Goal: Navigation & Orientation: Find specific page/section

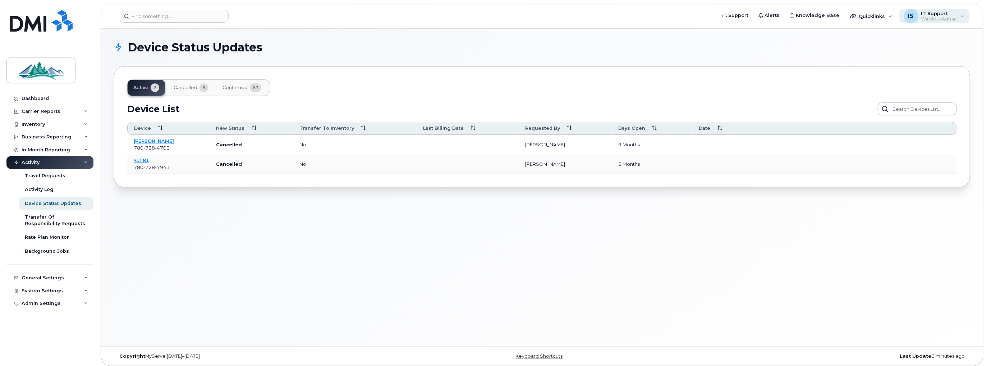
click at [933, 20] on span "Wireless Admin" at bounding box center [939, 19] width 36 height 6
click at [742, 12] on span "Support" at bounding box center [738, 15] width 20 height 7
click at [46, 308] on div "Admin Settings" at bounding box center [49, 303] width 87 height 13
click at [51, 291] on div "System Settings" at bounding box center [42, 291] width 41 height 6
click at [34, 318] on div "Contacts" at bounding box center [36, 317] width 22 height 6
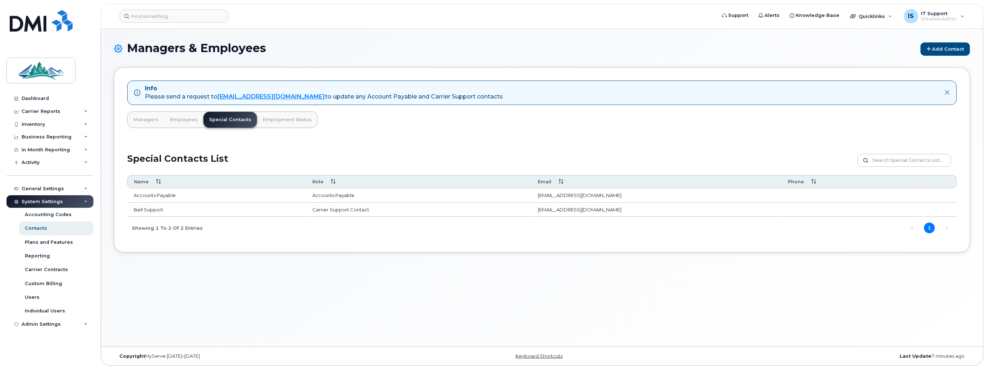
click at [564, 209] on td "corpclientcare@bell.ca" at bounding box center [657, 210] width 250 height 14
drag, startPoint x: 537, startPoint y: 208, endPoint x: 601, endPoint y: 209, distance: 64.4
click at [601, 209] on td "corpclientcare@bell.ca" at bounding box center [657, 210] width 250 height 14
copy td "corpclientcare@bell.ca"
click at [25, 98] on div "Dashboard" at bounding box center [35, 99] width 27 height 6
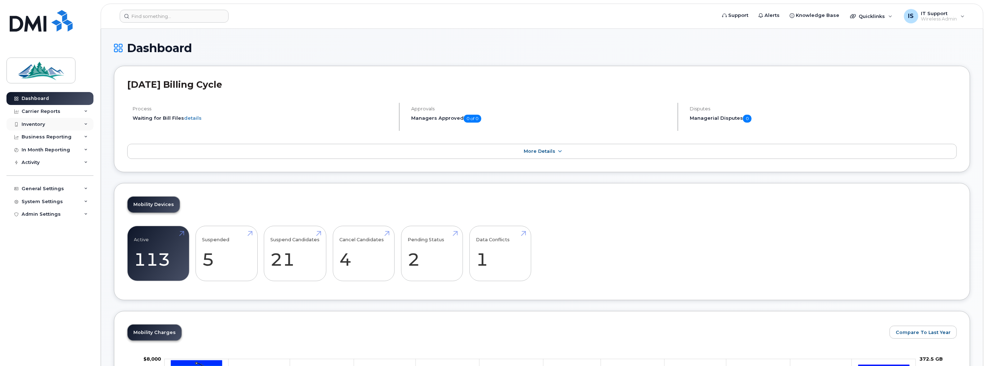
click at [41, 125] on div "Inventory" at bounding box center [33, 125] width 23 height 6
click at [45, 136] on div "Mobility Devices" at bounding box center [45, 137] width 41 height 6
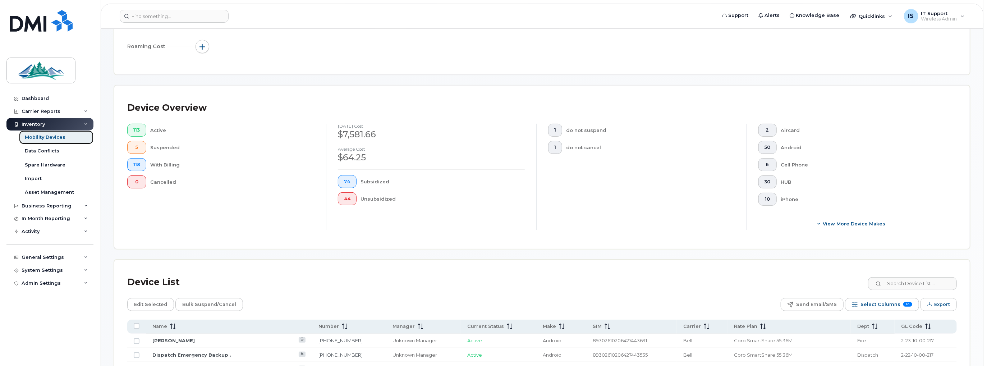
scroll to position [146, 0]
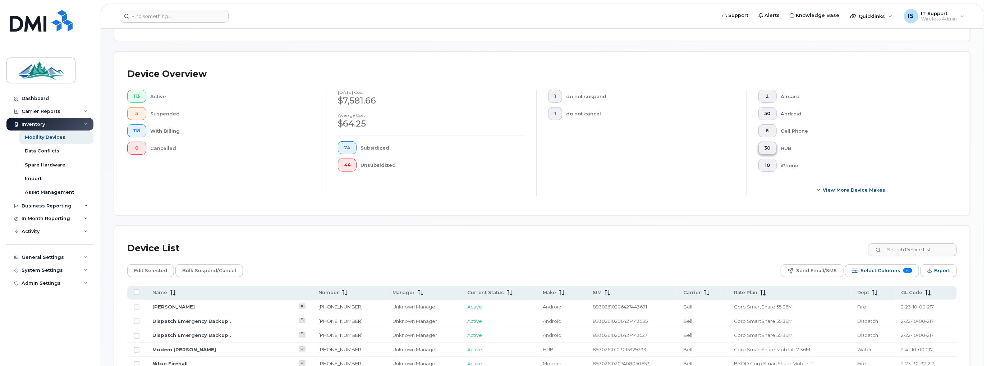
click at [765, 148] on span "30" at bounding box center [768, 148] width 6 height 6
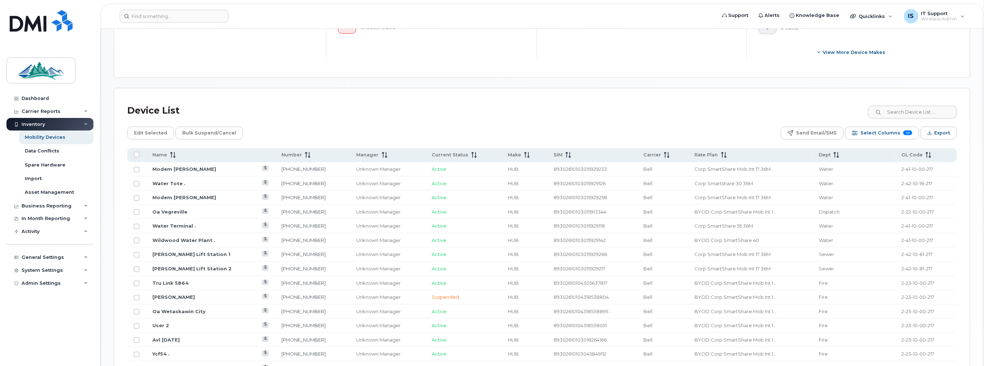
scroll to position [288, 0]
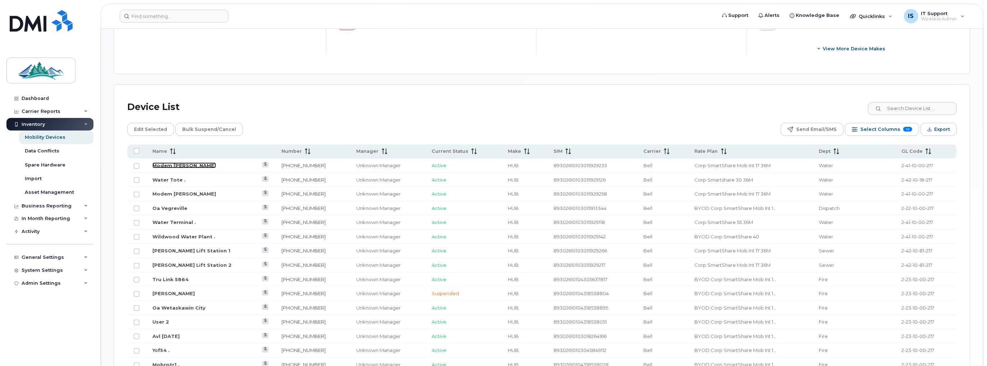
click at [178, 164] on link "Modem Doug" at bounding box center [184, 166] width 64 height 6
click at [171, 179] on link "Water Tote ." at bounding box center [168, 180] width 33 height 6
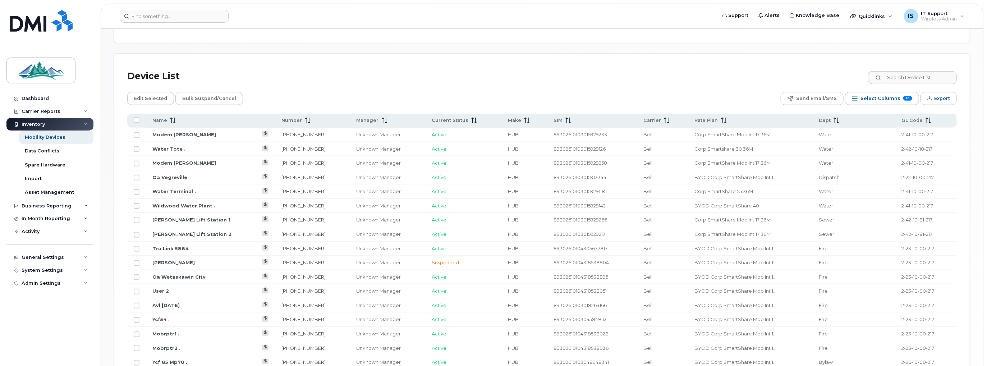
scroll to position [360, 0]
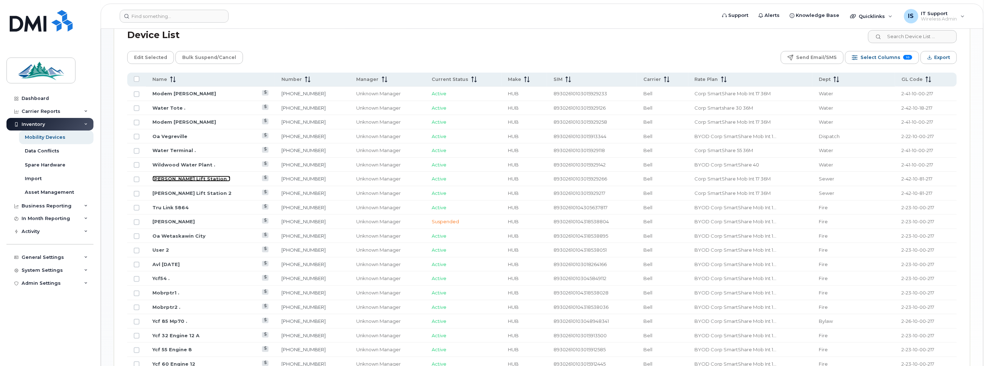
click at [181, 178] on link "Robb Lift Station 1" at bounding box center [191, 179] width 78 height 6
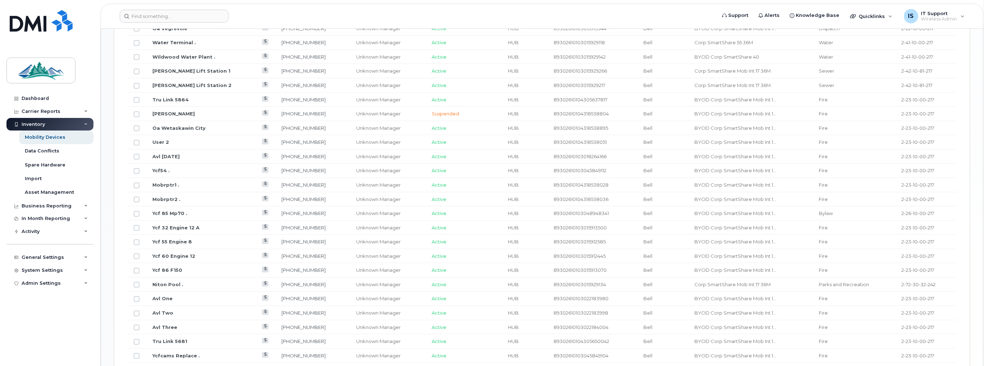
scroll to position [503, 0]
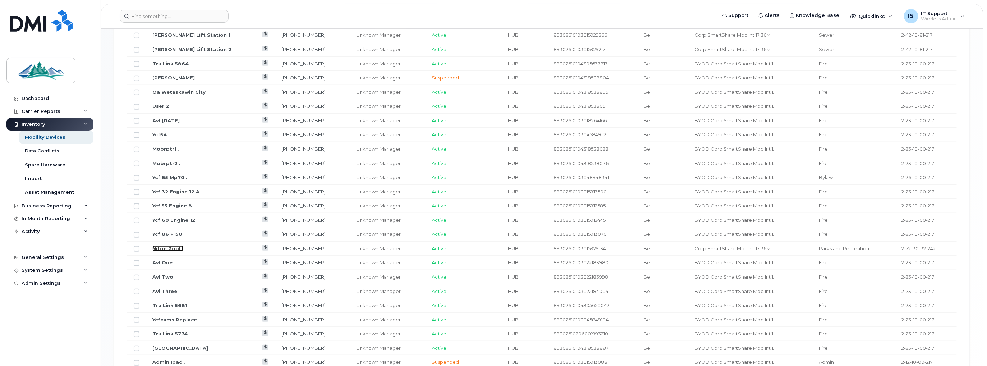
click at [173, 246] on link "Niton Pool ." at bounding box center [167, 249] width 31 height 6
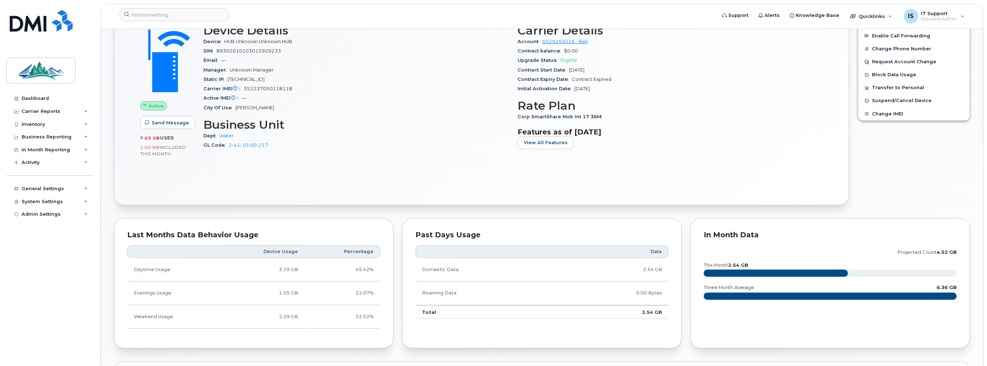
scroll to position [108, 0]
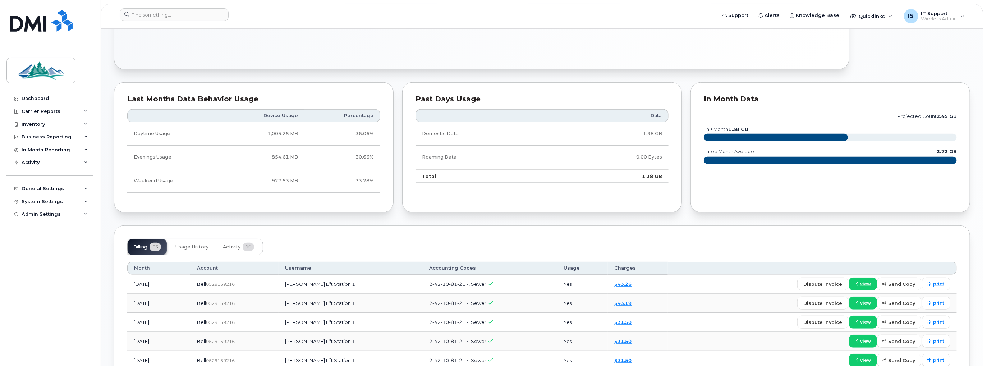
scroll to position [360, 0]
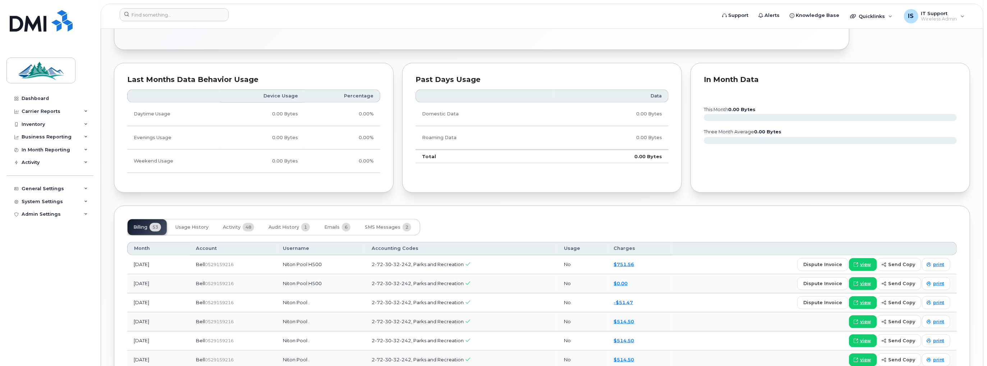
scroll to position [467, 0]
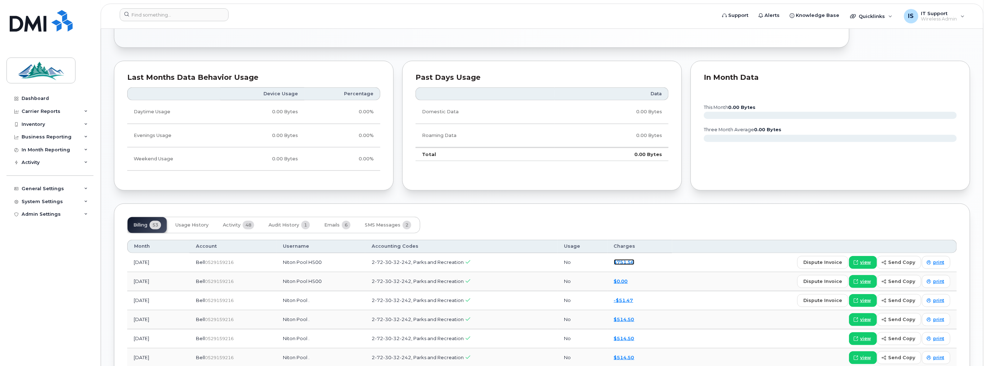
click at [627, 260] on link "$751.56" at bounding box center [624, 262] width 20 height 6
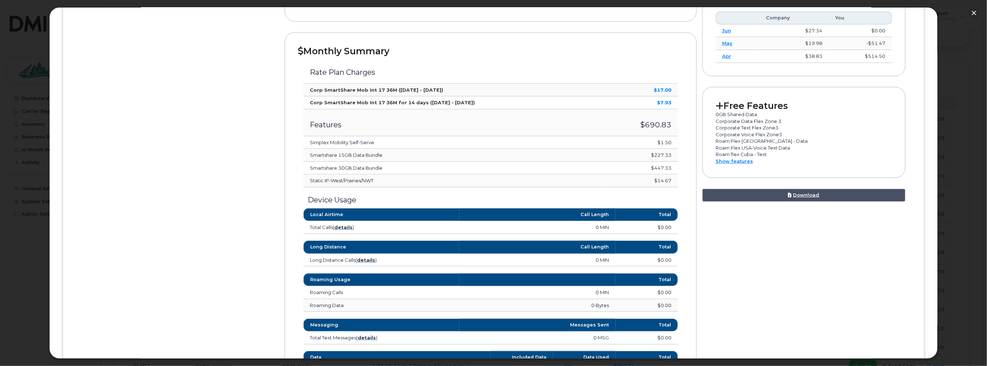
scroll to position [229, 0]
